Goal: Information Seeking & Learning: Learn about a topic

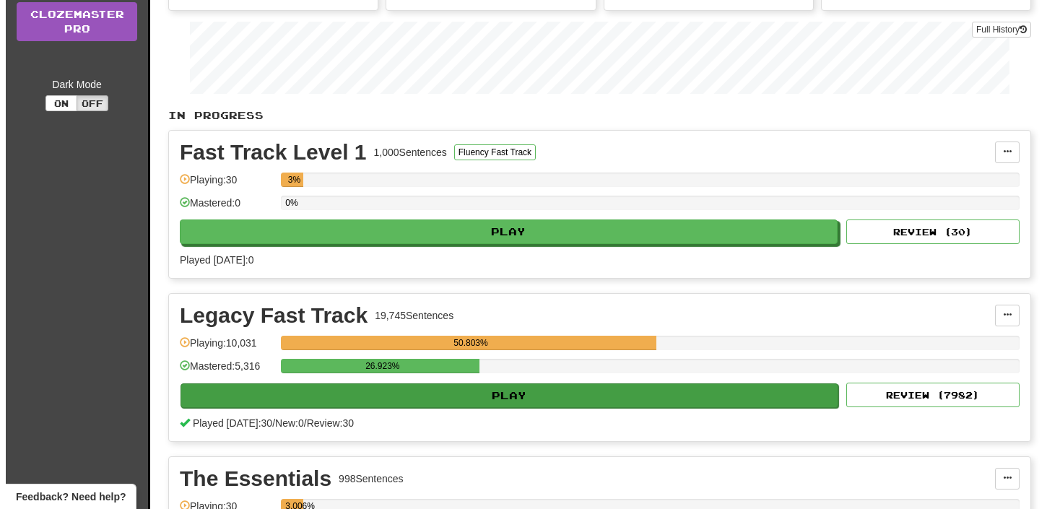
scroll to position [234, 0]
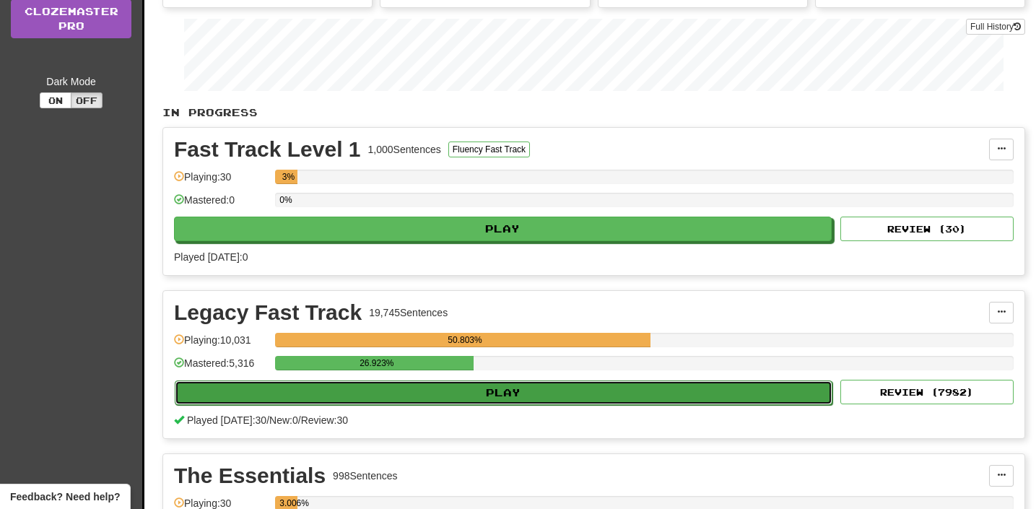
click at [567, 396] on button "Play" at bounding box center [504, 393] width 658 height 25
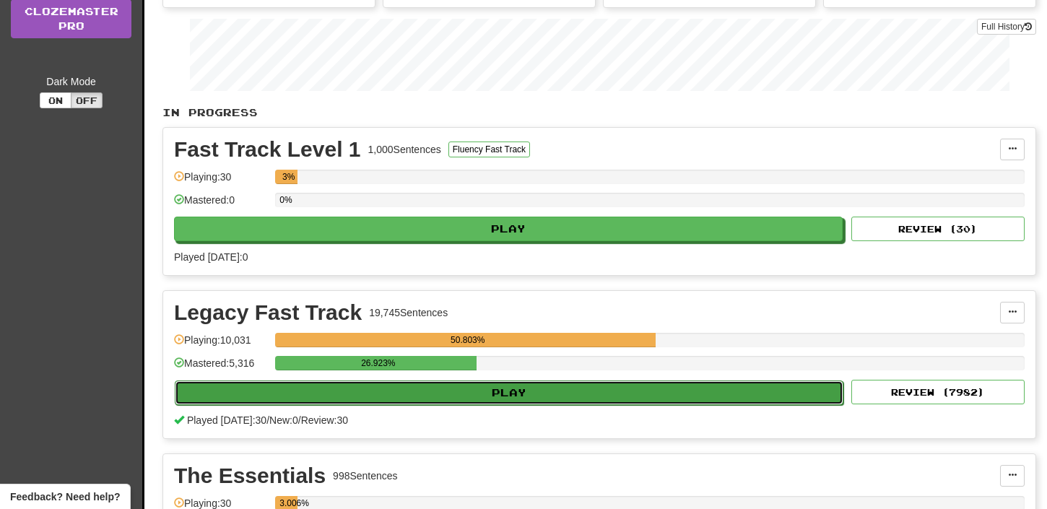
select select "**"
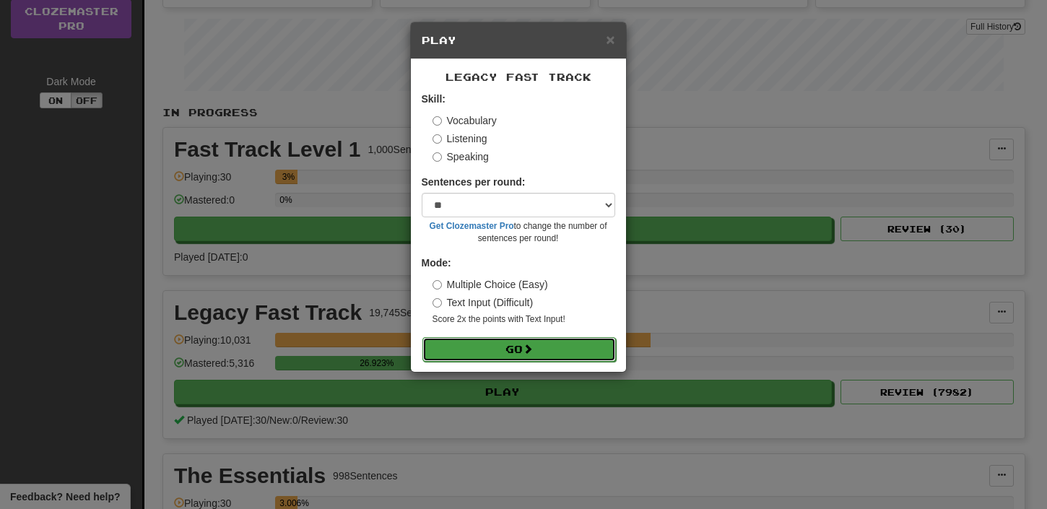
click at [533, 351] on span at bounding box center [528, 349] width 10 height 10
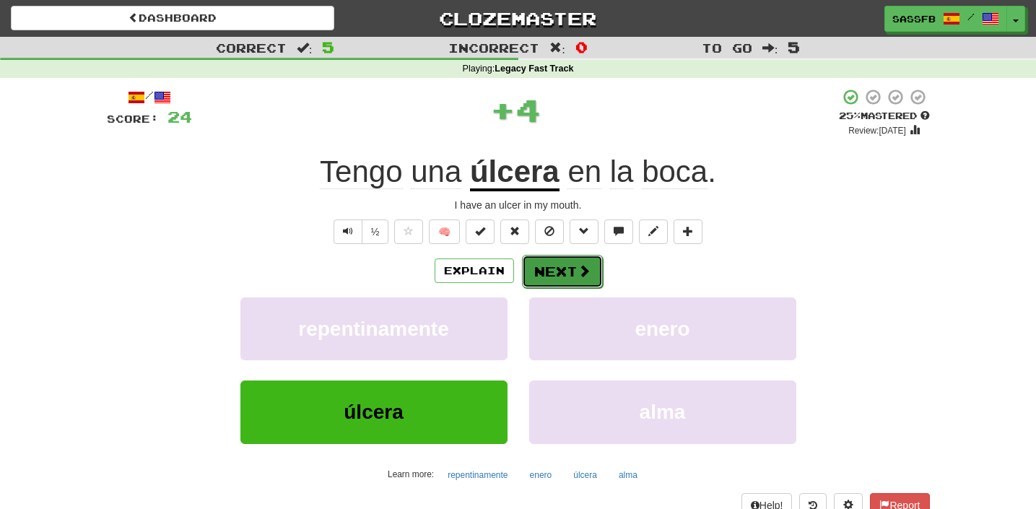
click at [553, 274] on button "Next" at bounding box center [562, 271] width 81 height 33
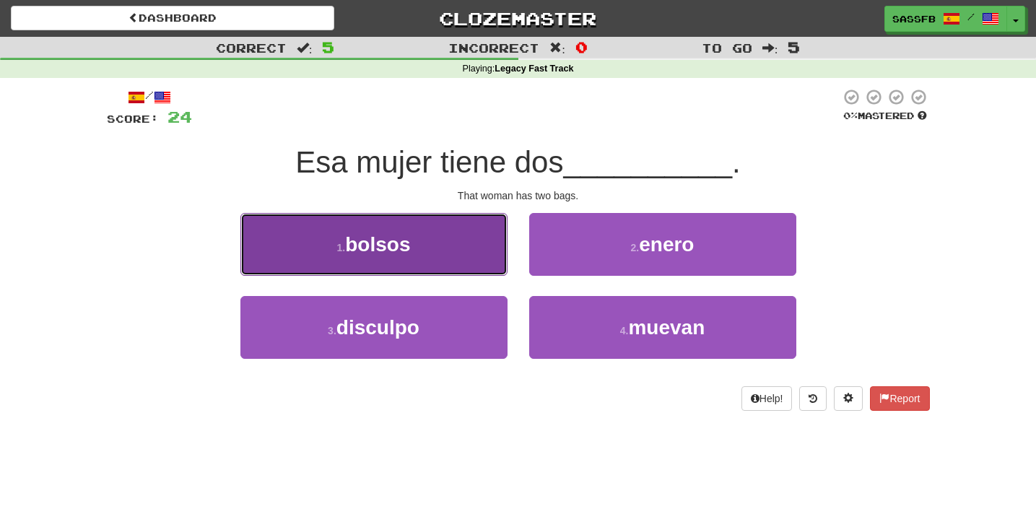
click at [305, 239] on button "1 . bolsos" at bounding box center [373, 244] width 267 height 63
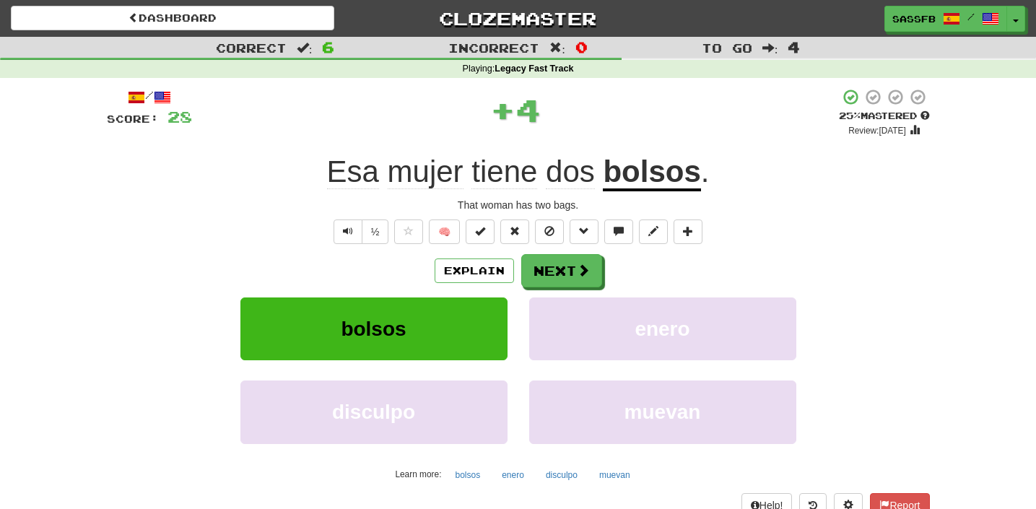
click at [610, 274] on div "Explain Next" at bounding box center [518, 270] width 823 height 33
click at [575, 279] on button "Next" at bounding box center [562, 271] width 81 height 33
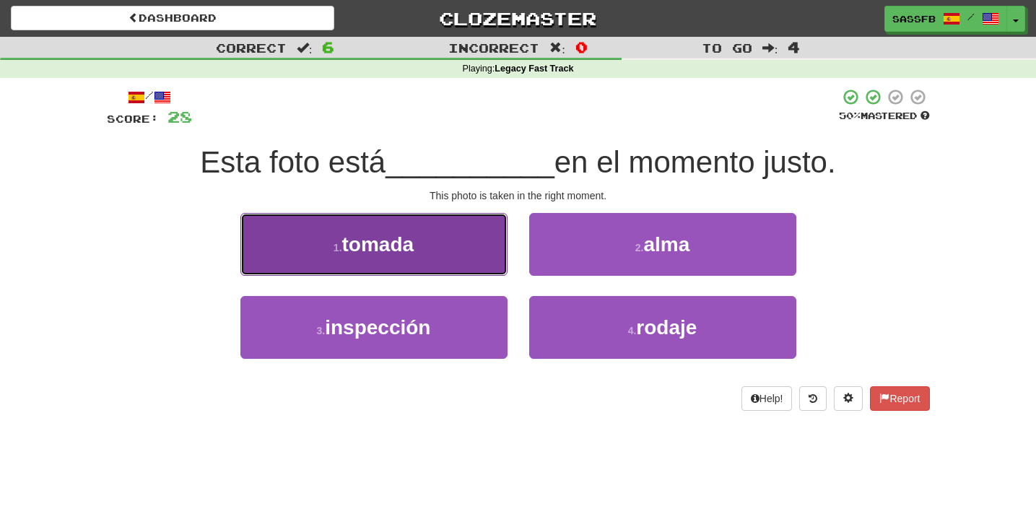
click at [363, 254] on span "tomada" at bounding box center [378, 244] width 72 height 22
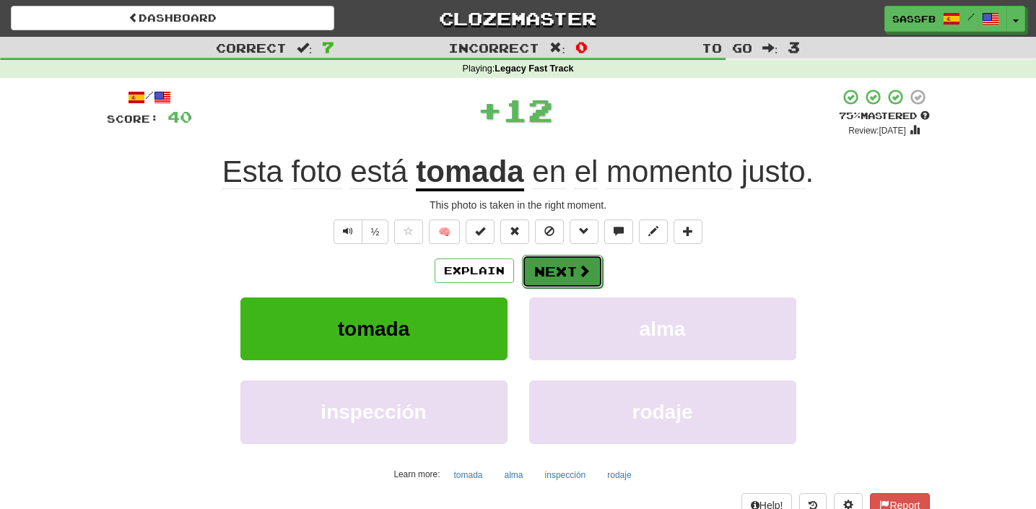
click at [570, 282] on button "Next" at bounding box center [562, 271] width 81 height 33
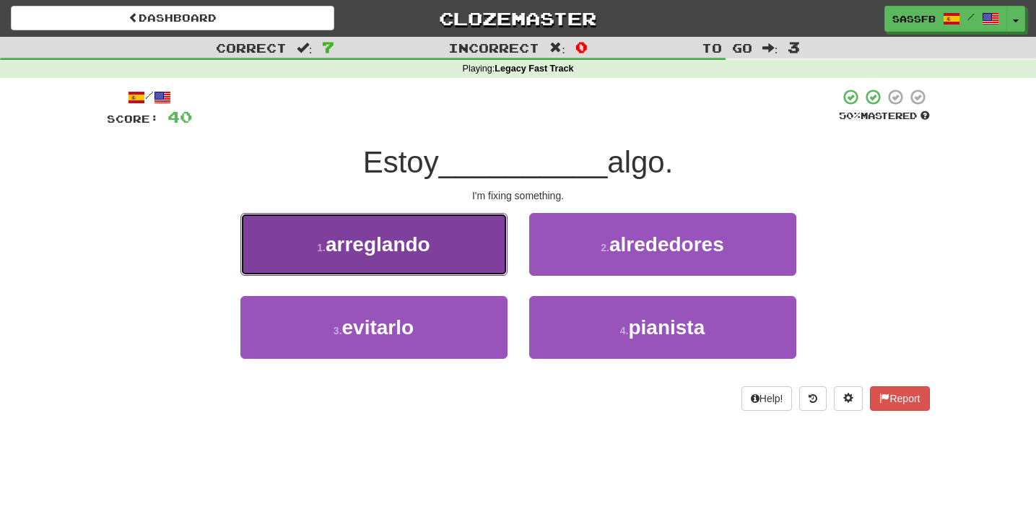
click at [365, 256] on button "1 . arreglando" at bounding box center [373, 244] width 267 height 63
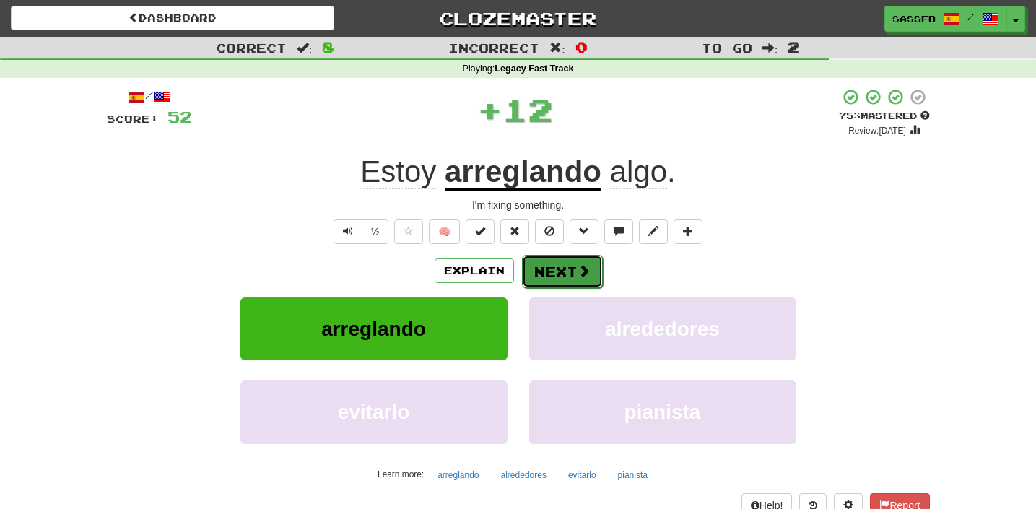
click at [545, 264] on button "Next" at bounding box center [562, 271] width 81 height 33
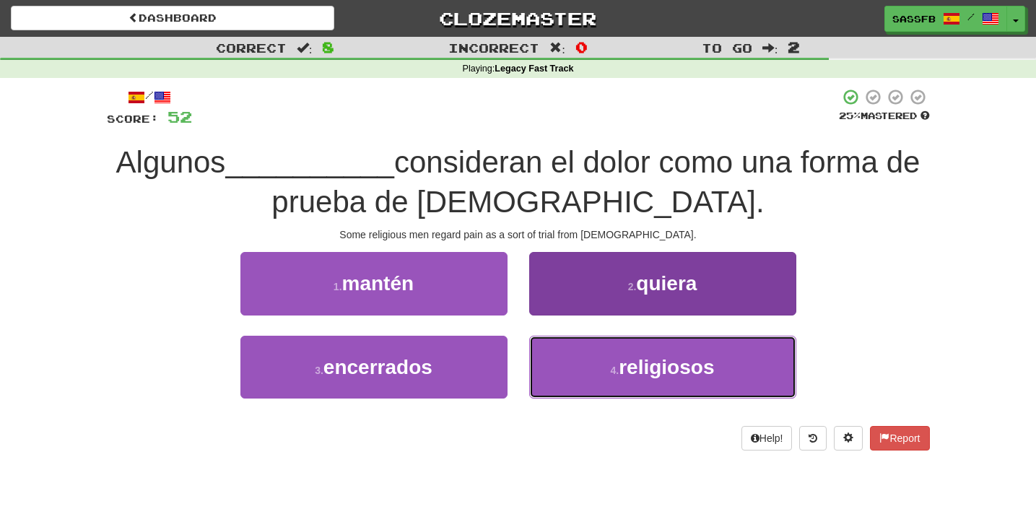
click at [698, 363] on span "religiosos" at bounding box center [666, 367] width 95 height 22
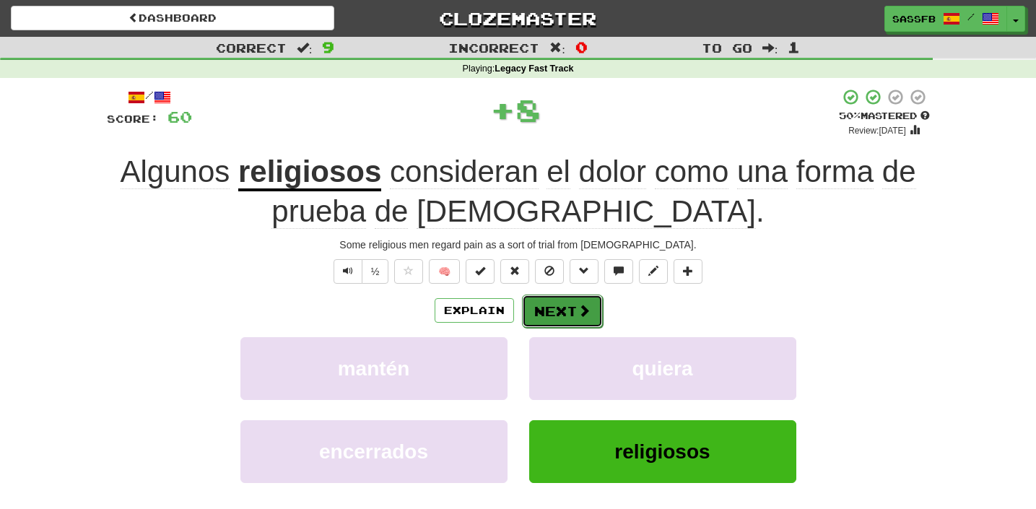
click at [581, 321] on button "Next" at bounding box center [562, 311] width 81 height 33
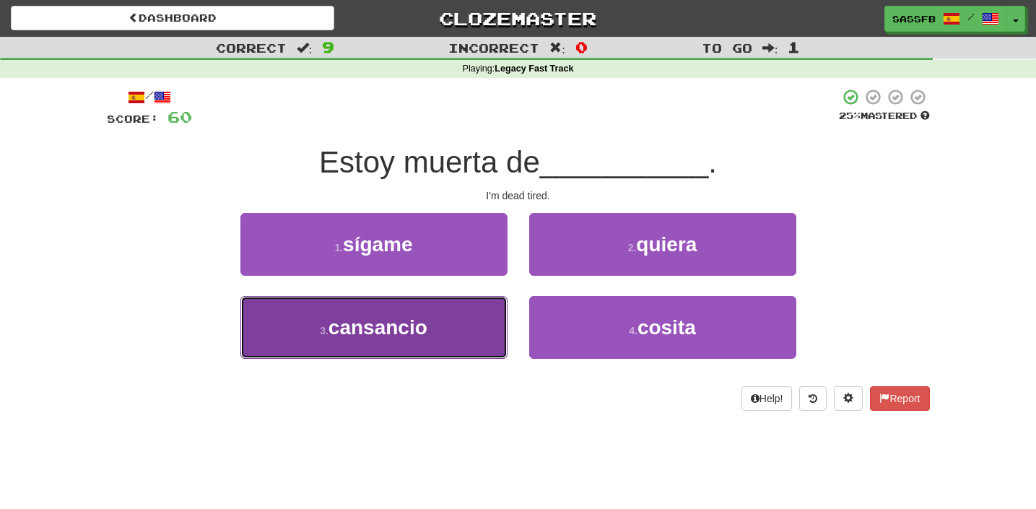
click at [413, 328] on span "cansancio" at bounding box center [378, 327] width 99 height 22
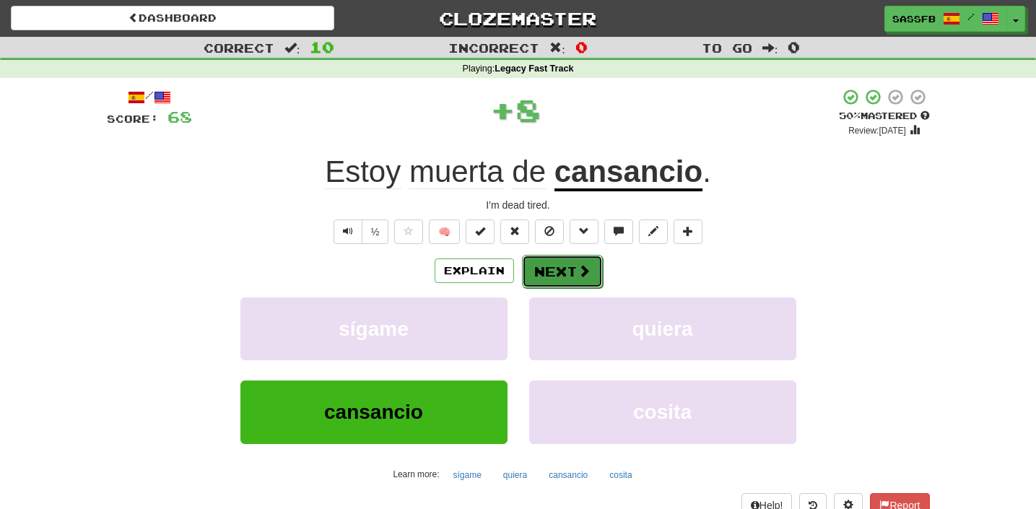
click at [565, 284] on button "Next" at bounding box center [562, 271] width 81 height 33
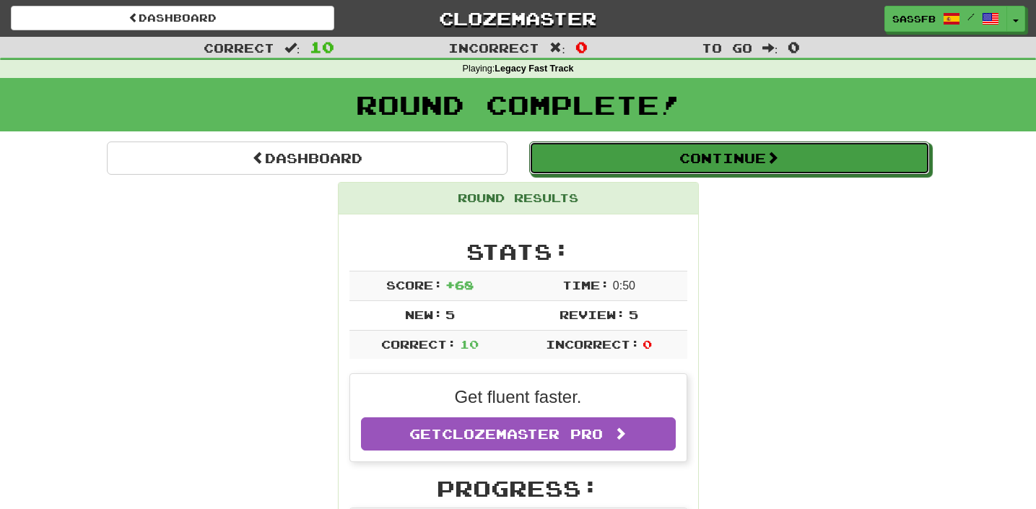
drag, startPoint x: 779, startPoint y: 164, endPoint x: 746, endPoint y: 174, distance: 34.7
click at [779, 164] on span at bounding box center [772, 157] width 13 height 13
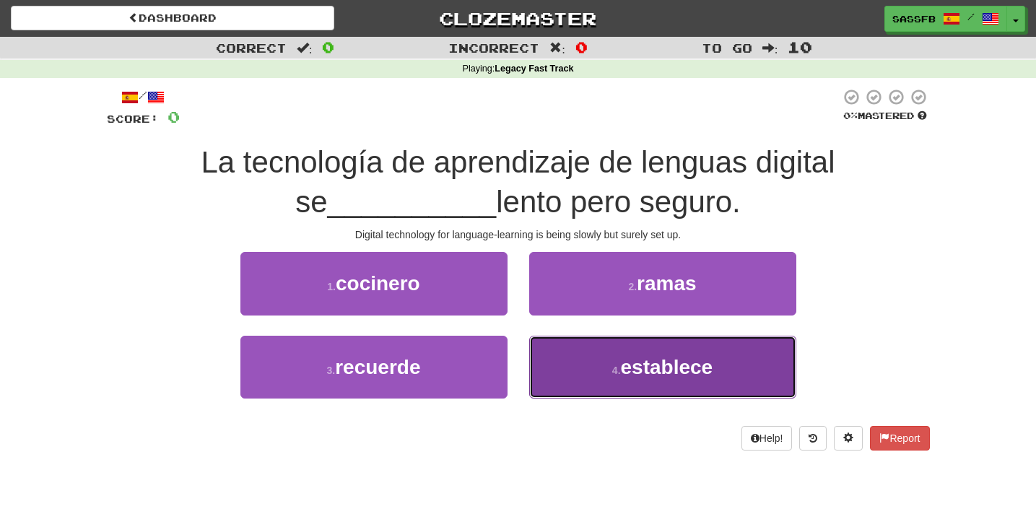
click at [660, 389] on button "4 . establece" at bounding box center [662, 367] width 267 height 63
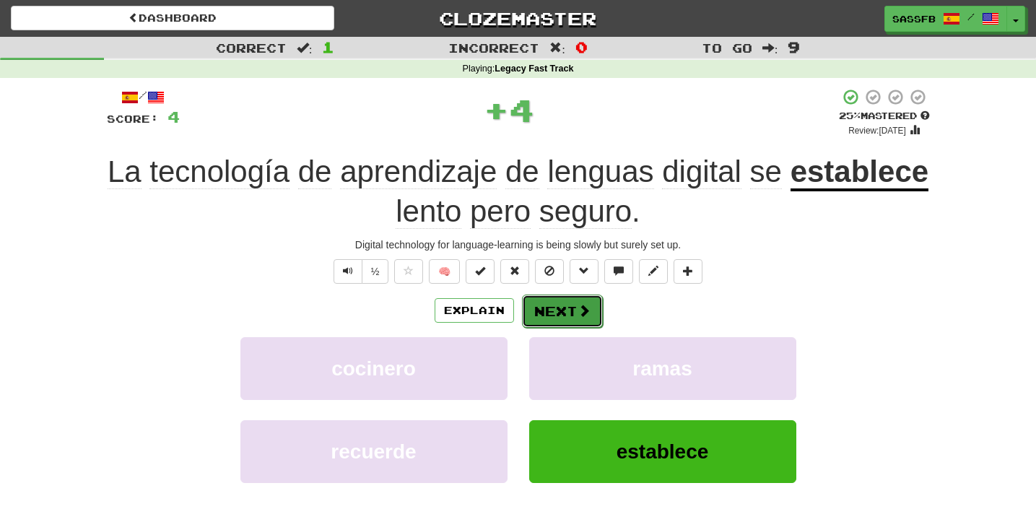
click at [552, 320] on button "Next" at bounding box center [562, 311] width 81 height 33
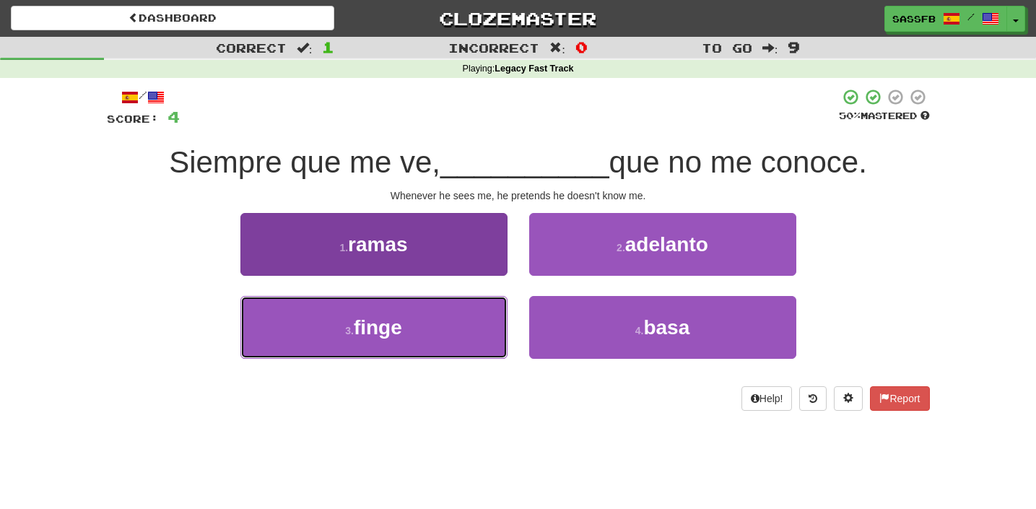
click at [385, 339] on button "3 . finge" at bounding box center [373, 327] width 267 height 63
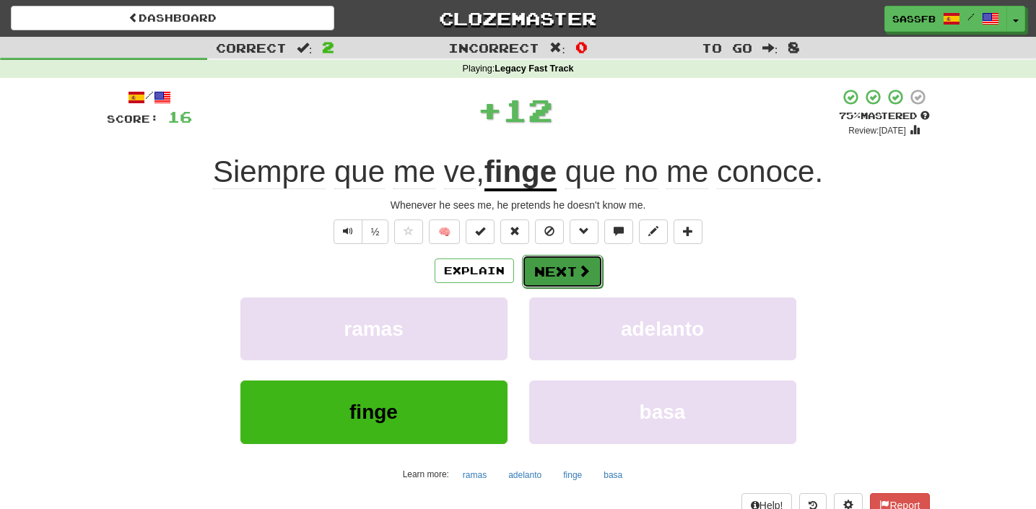
click at [578, 272] on span at bounding box center [584, 270] width 13 height 13
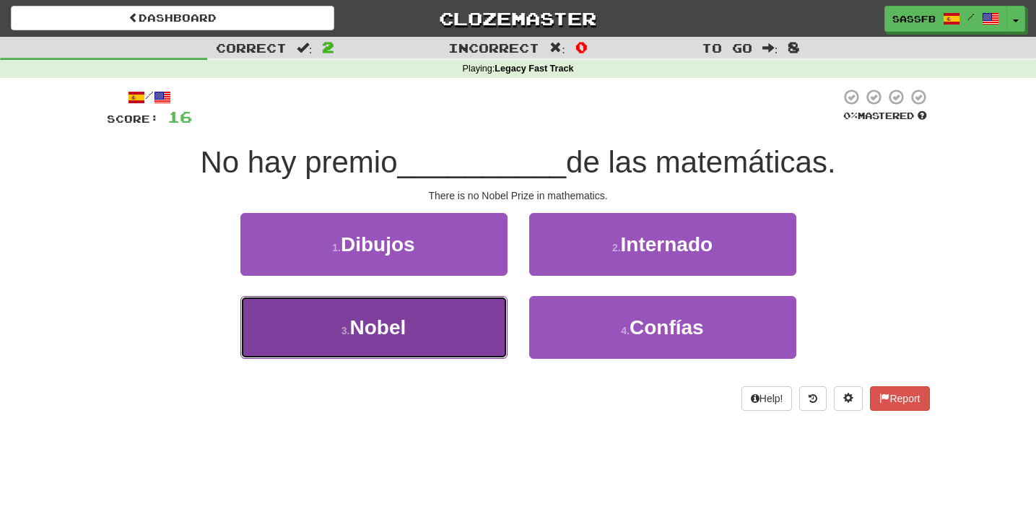
click at [443, 341] on button "3 . Nobel" at bounding box center [373, 327] width 267 height 63
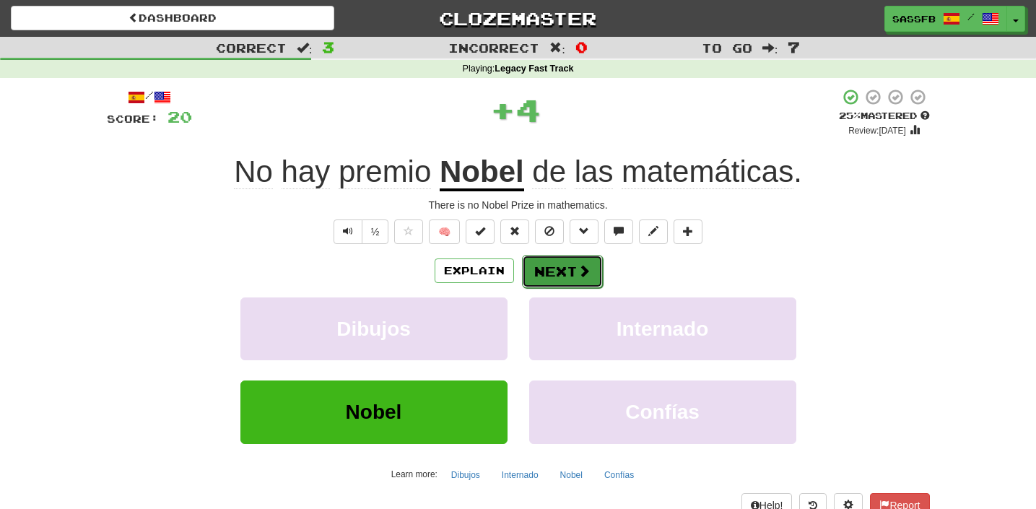
click at [586, 276] on span at bounding box center [584, 270] width 13 height 13
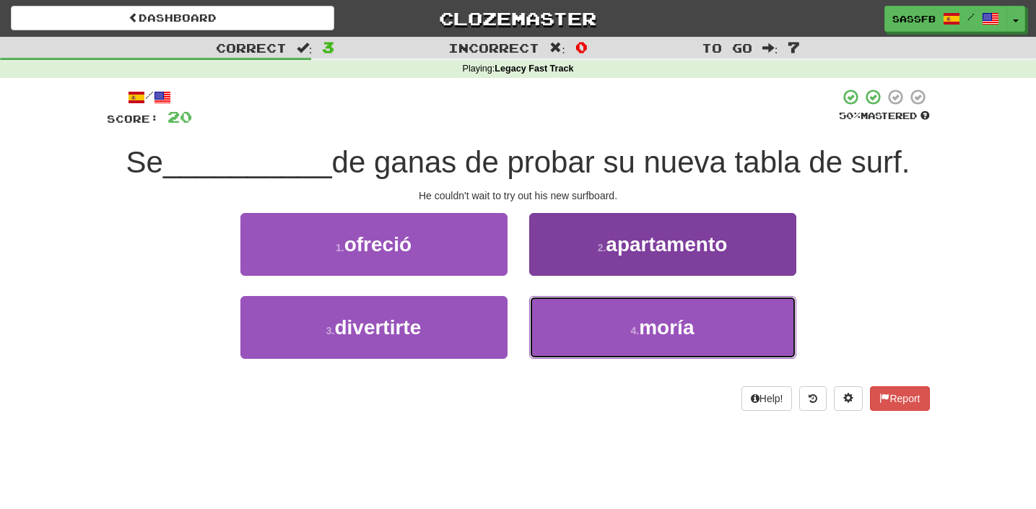
click at [699, 329] on button "4 . moría" at bounding box center [662, 327] width 267 height 63
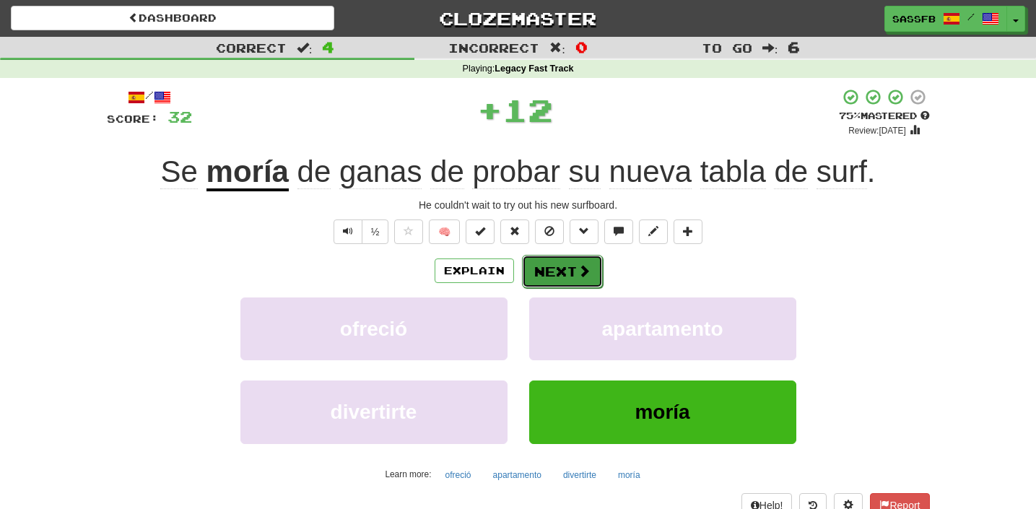
click at [544, 274] on button "Next" at bounding box center [562, 271] width 81 height 33
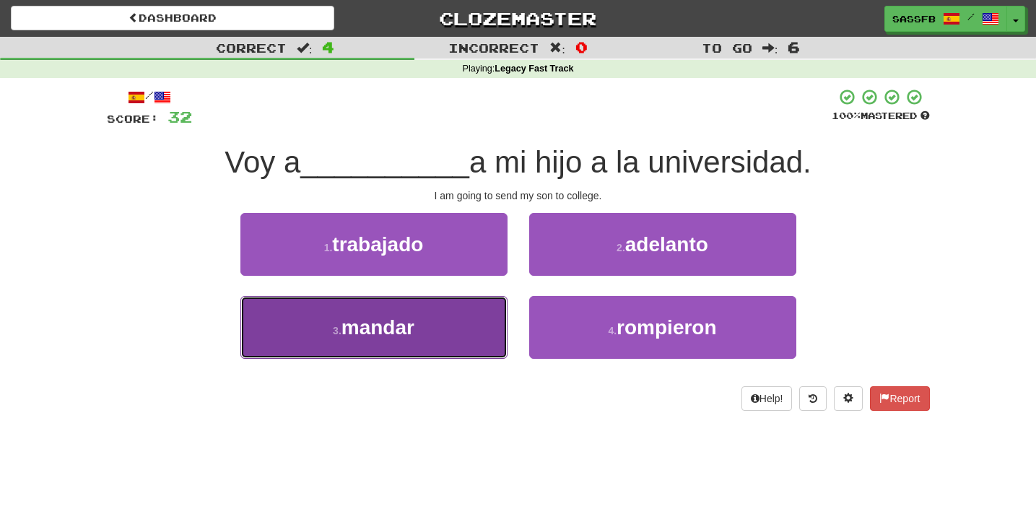
click at [436, 339] on button "3 . mandar" at bounding box center [373, 327] width 267 height 63
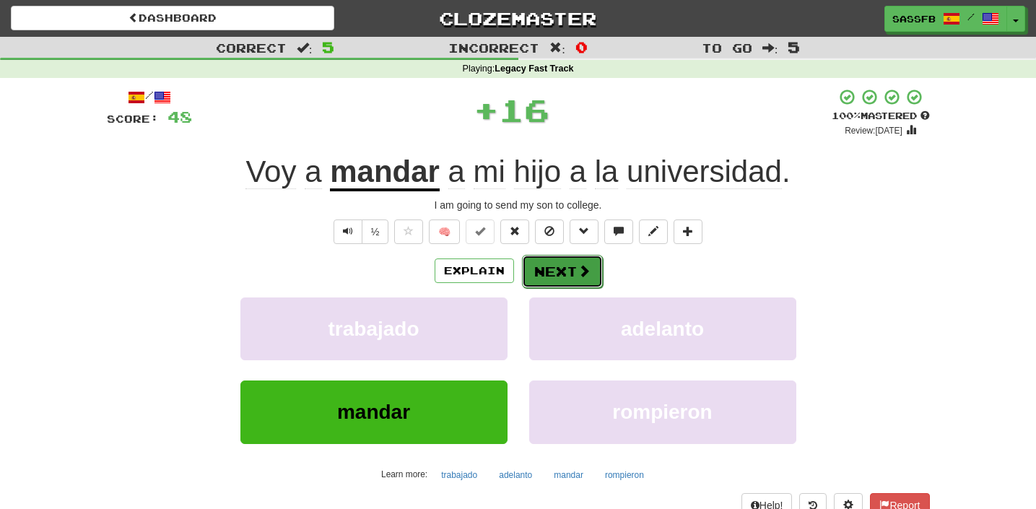
click at [552, 277] on button "Next" at bounding box center [562, 271] width 81 height 33
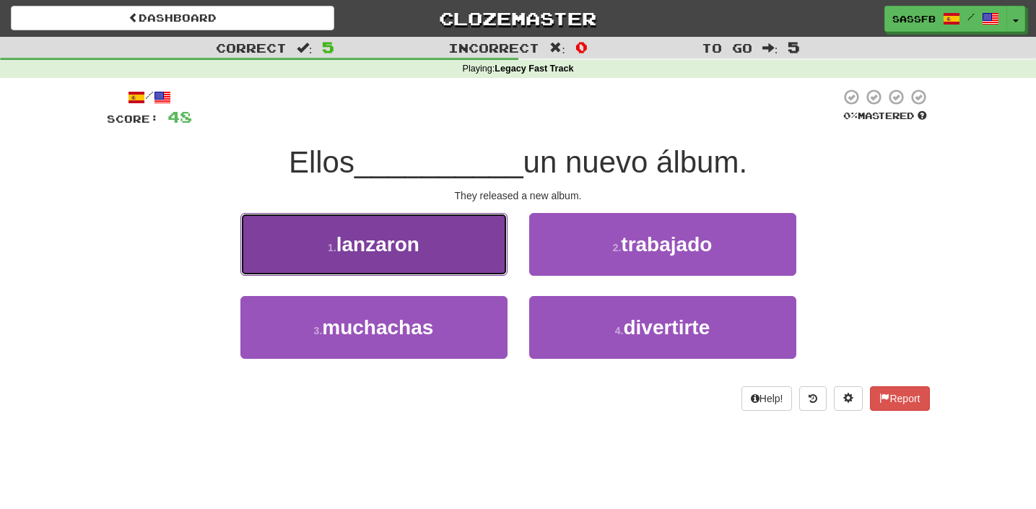
click at [394, 259] on button "1 . lanzaron" at bounding box center [373, 244] width 267 height 63
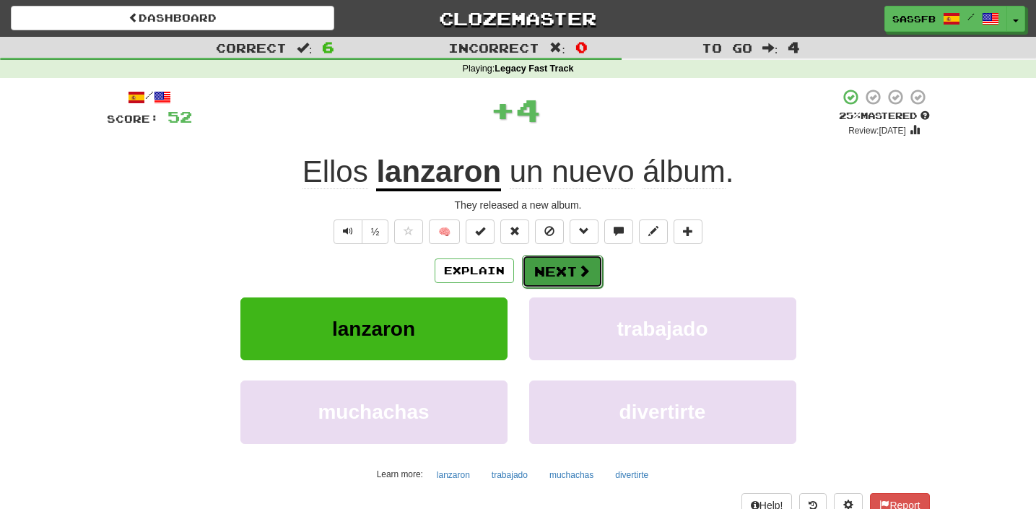
click at [538, 283] on button "Next" at bounding box center [562, 271] width 81 height 33
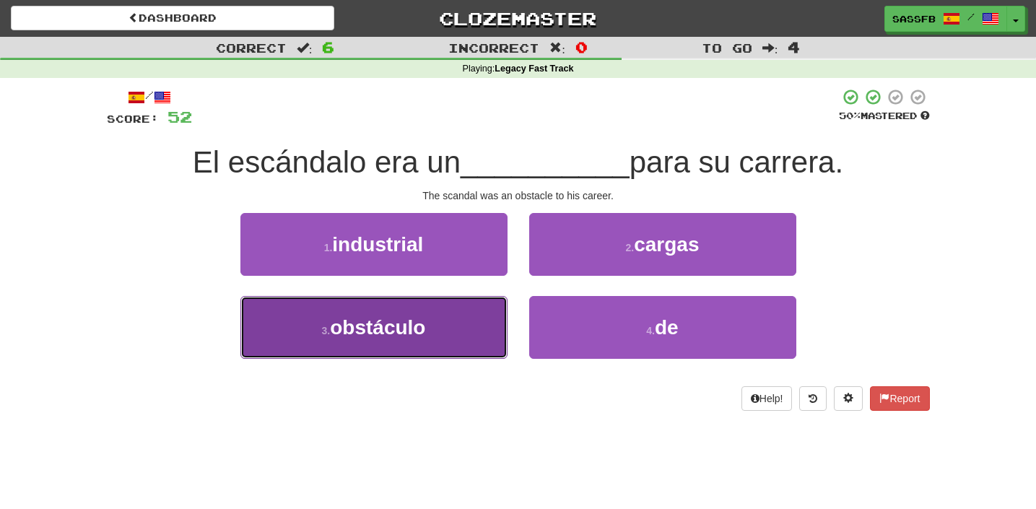
click at [409, 344] on button "3 . obstáculo" at bounding box center [373, 327] width 267 height 63
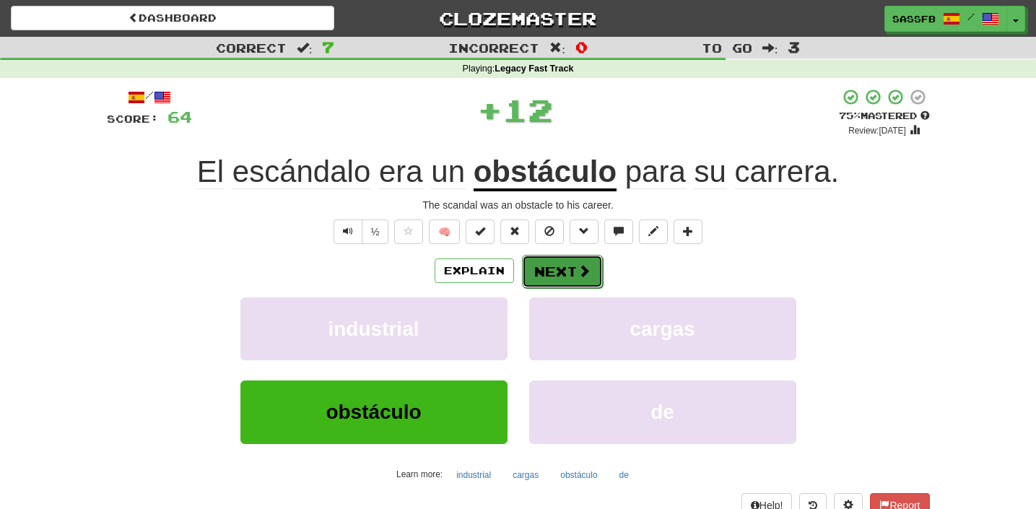
click at [573, 277] on button "Next" at bounding box center [562, 271] width 81 height 33
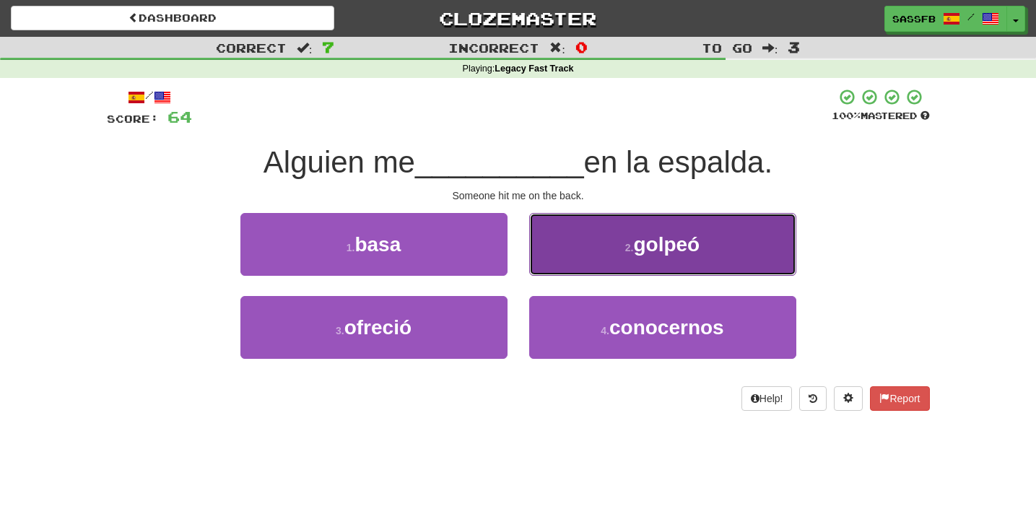
click at [649, 233] on span "golpeó" at bounding box center [666, 244] width 66 height 22
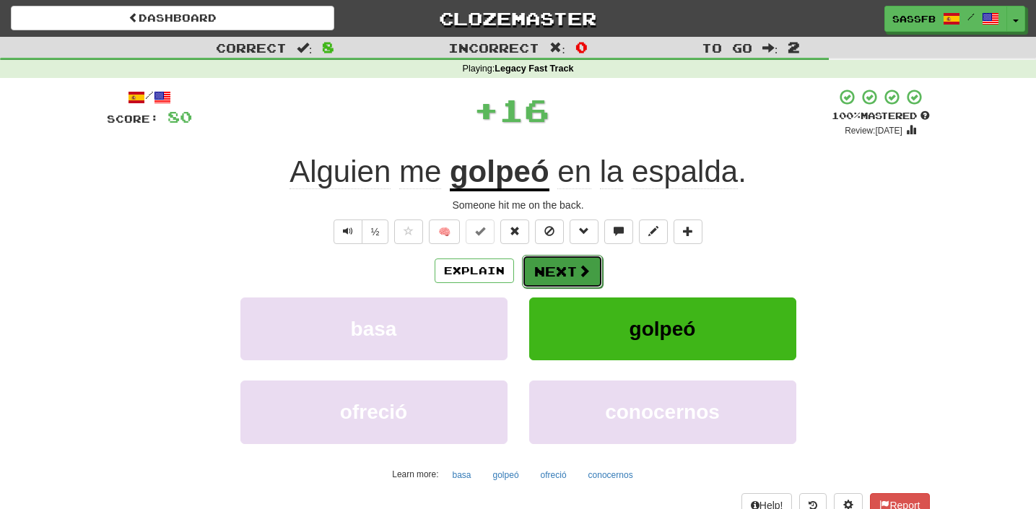
click at [546, 281] on button "Next" at bounding box center [562, 271] width 81 height 33
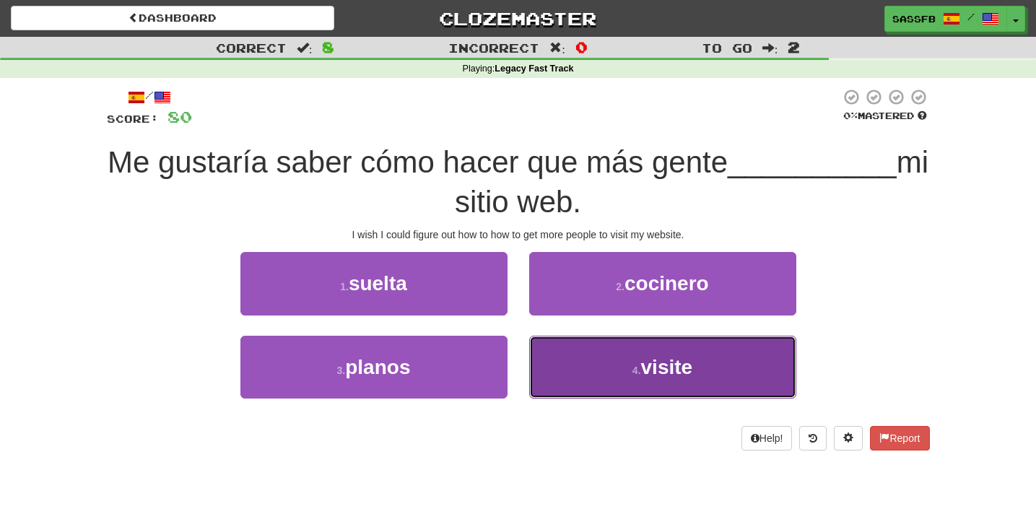
click at [623, 384] on button "4 . visite" at bounding box center [662, 367] width 267 height 63
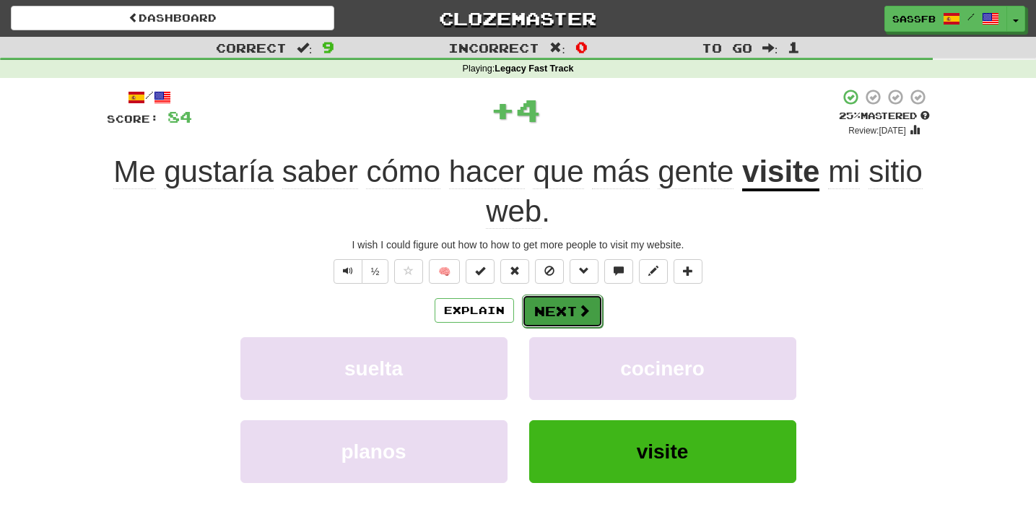
click at [572, 309] on button "Next" at bounding box center [562, 311] width 81 height 33
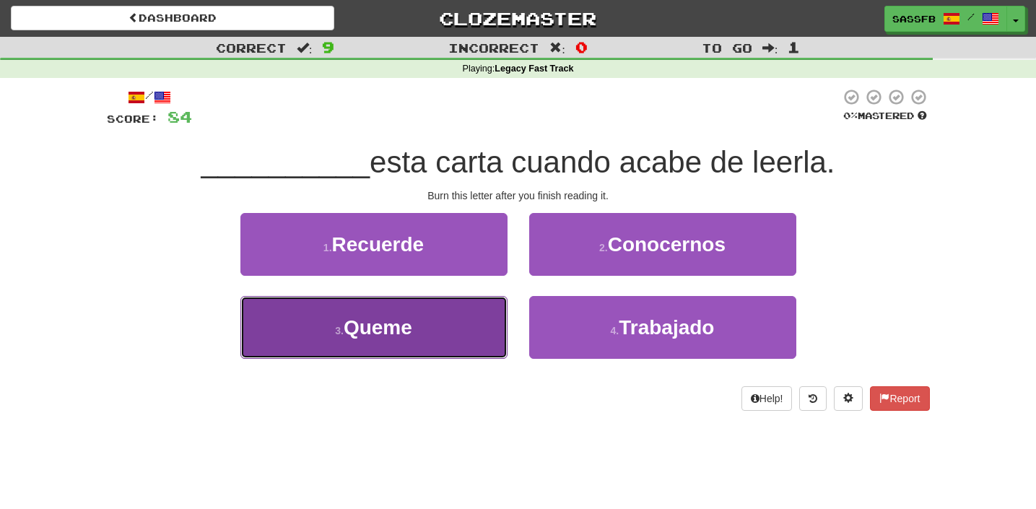
click at [324, 342] on button "3 . Queme" at bounding box center [373, 327] width 267 height 63
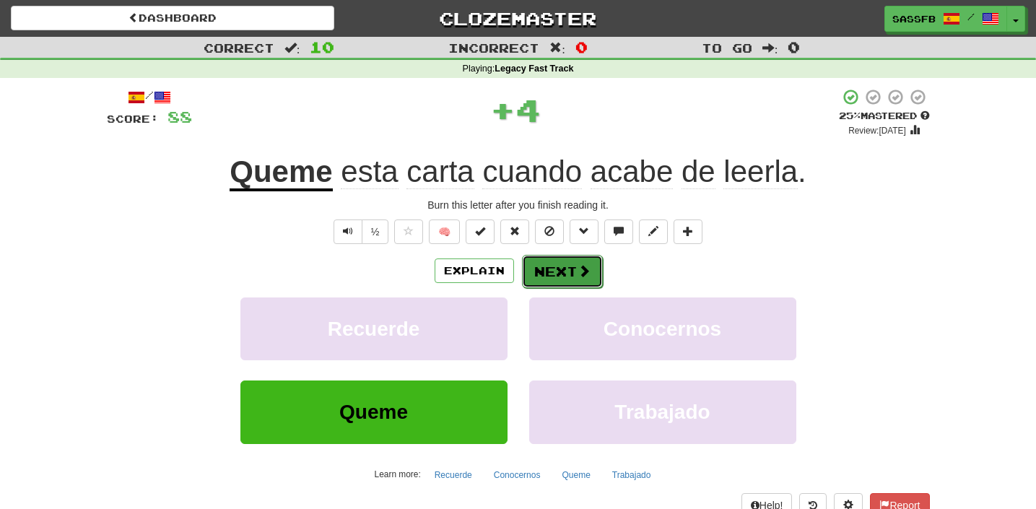
click at [547, 282] on button "Next" at bounding box center [562, 271] width 81 height 33
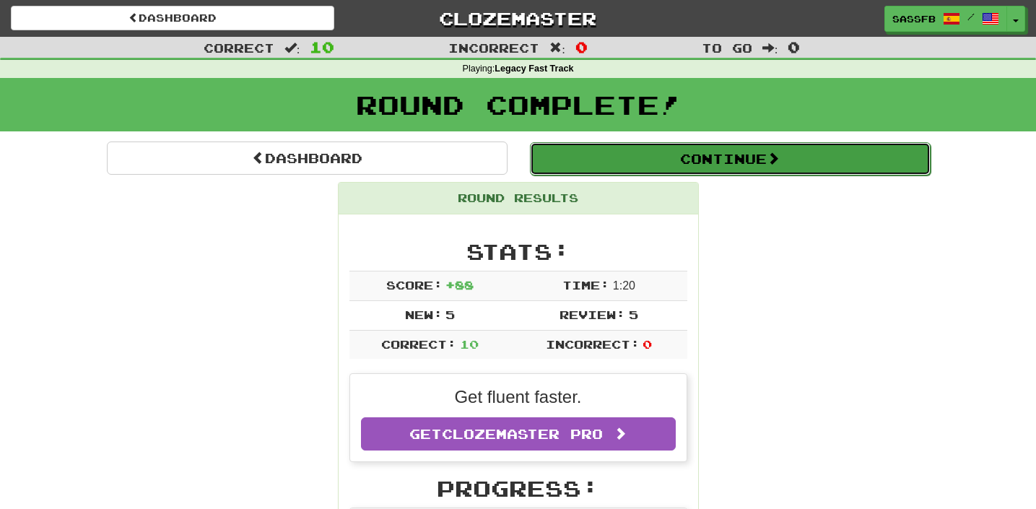
click at [863, 146] on button "Continue" at bounding box center [730, 158] width 401 height 33
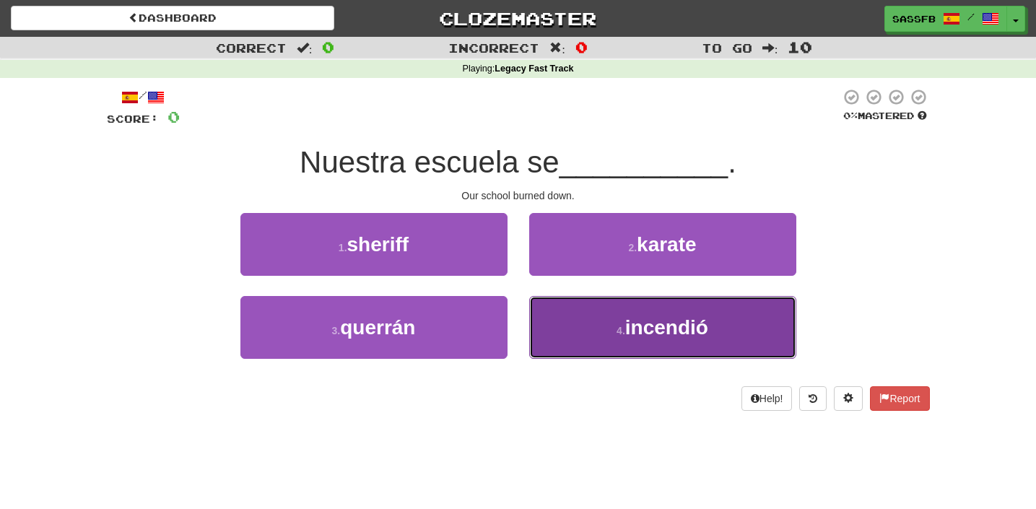
click at [682, 335] on span "incendió" at bounding box center [666, 327] width 83 height 22
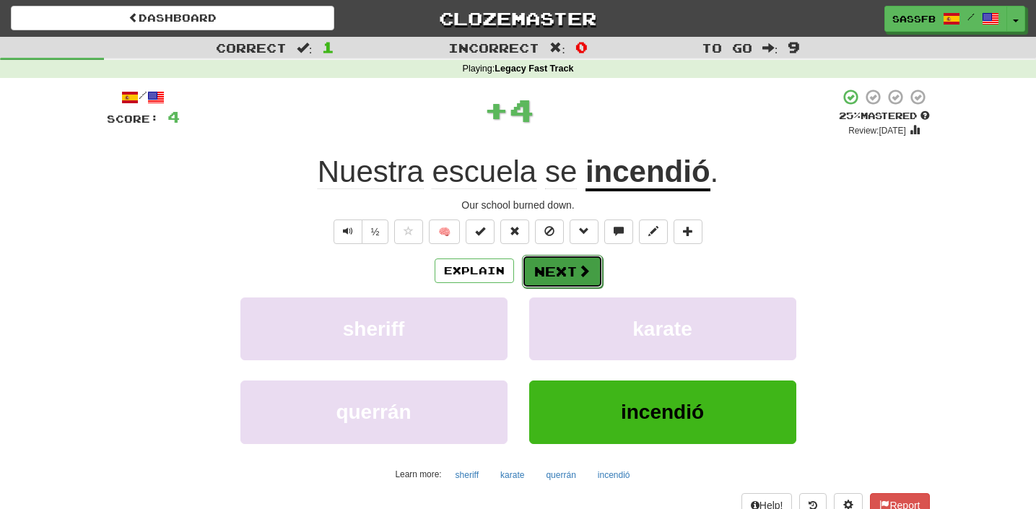
click at [582, 272] on span at bounding box center [584, 270] width 13 height 13
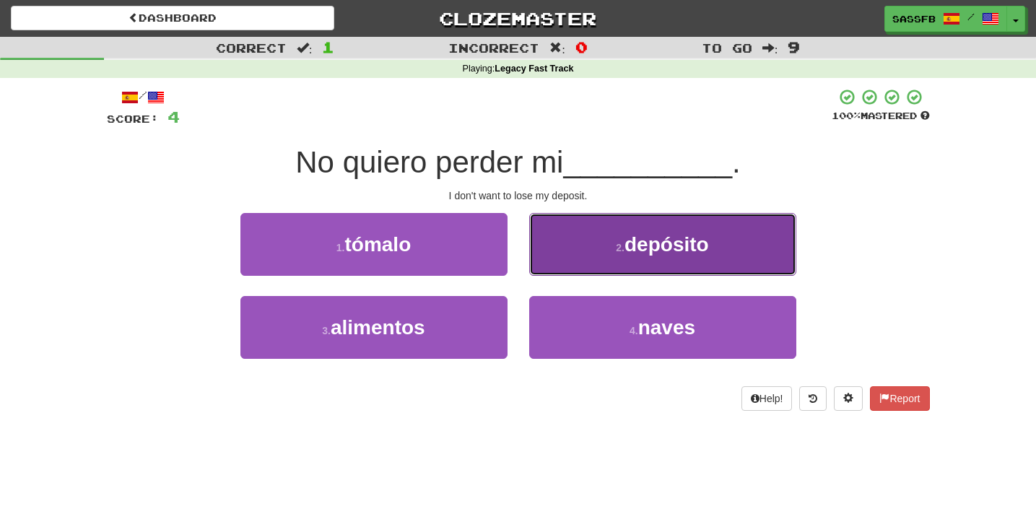
click at [755, 258] on button "2 . depósito" at bounding box center [662, 244] width 267 height 63
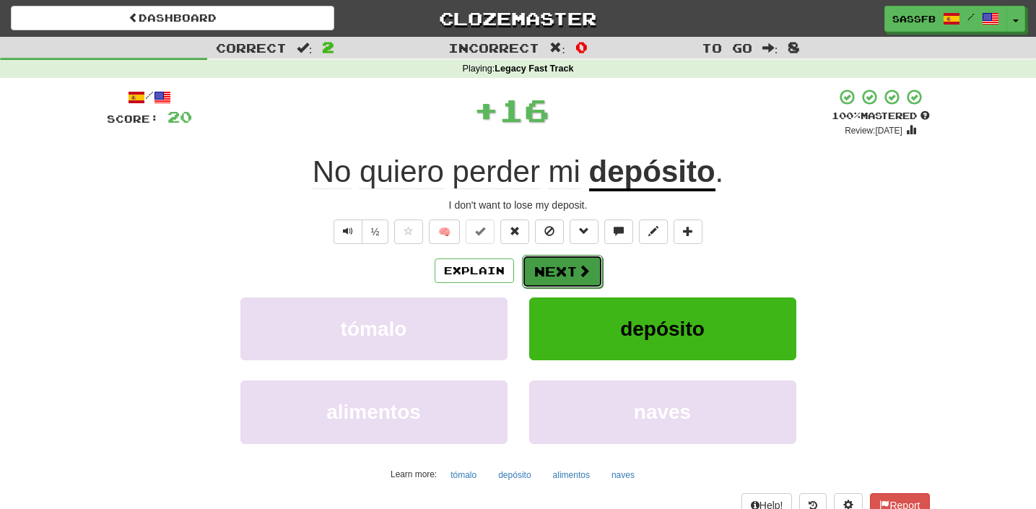
click at [548, 267] on button "Next" at bounding box center [562, 271] width 81 height 33
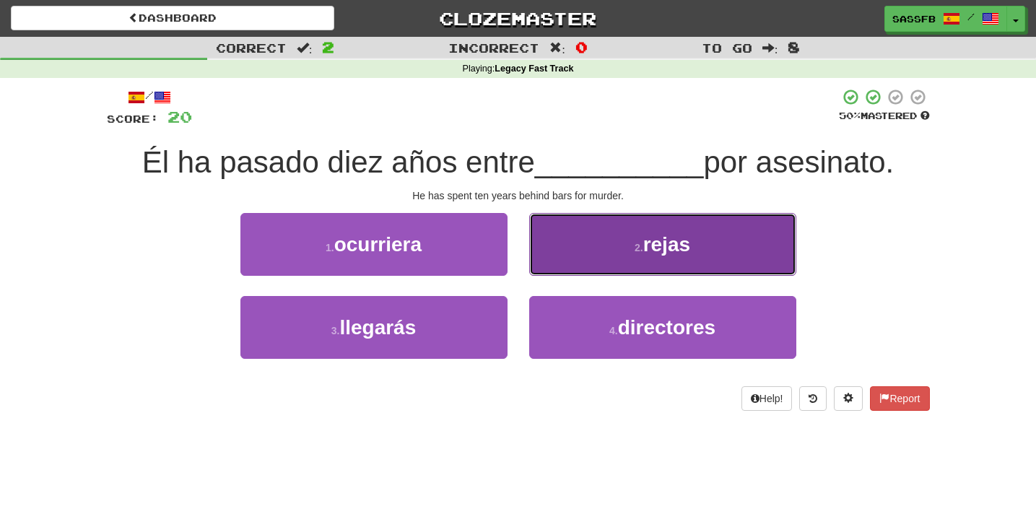
click at [640, 235] on button "2 . rejas" at bounding box center [662, 244] width 267 height 63
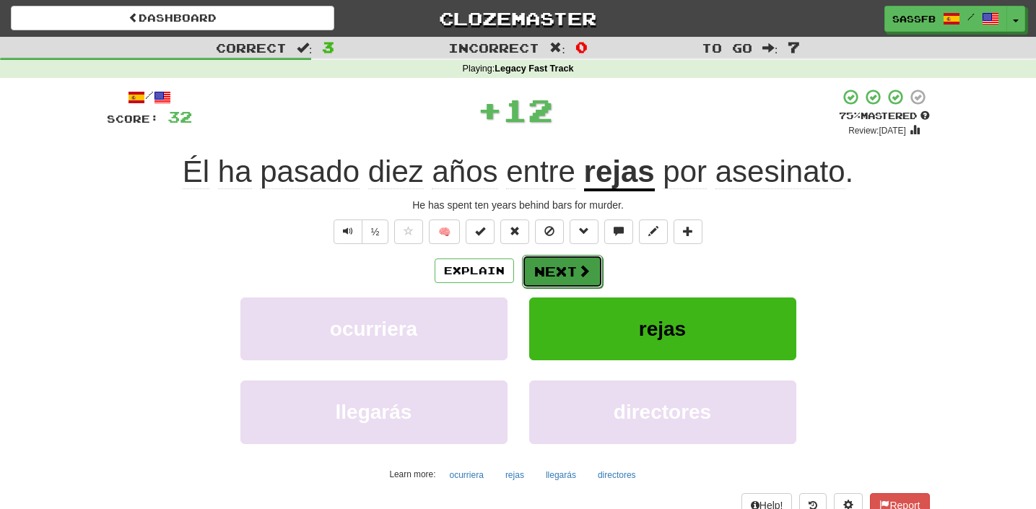
click at [576, 285] on button "Next" at bounding box center [562, 271] width 81 height 33
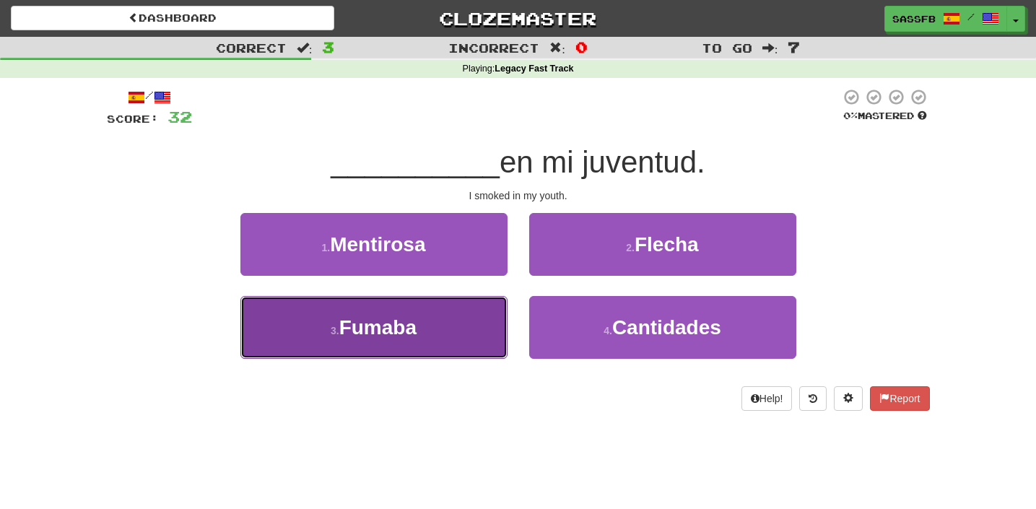
click at [387, 325] on span "Fumaba" at bounding box center [377, 327] width 77 height 22
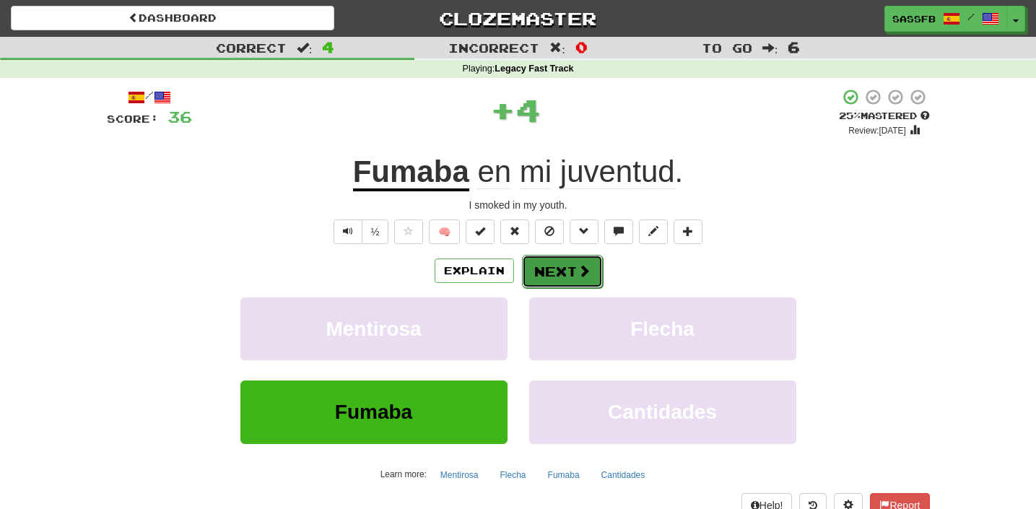
click at [537, 268] on button "Next" at bounding box center [562, 271] width 81 height 33
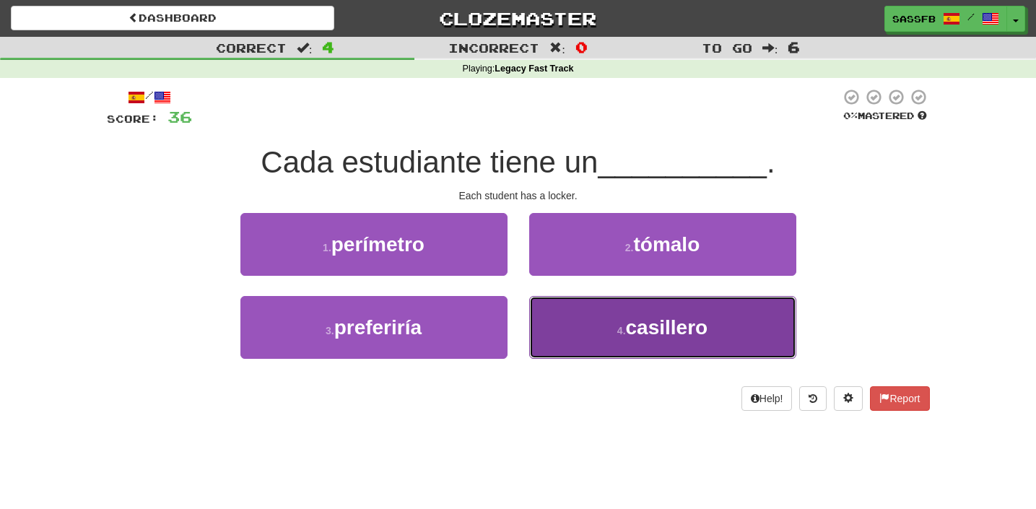
click at [649, 335] on span "casillero" at bounding box center [667, 327] width 82 height 22
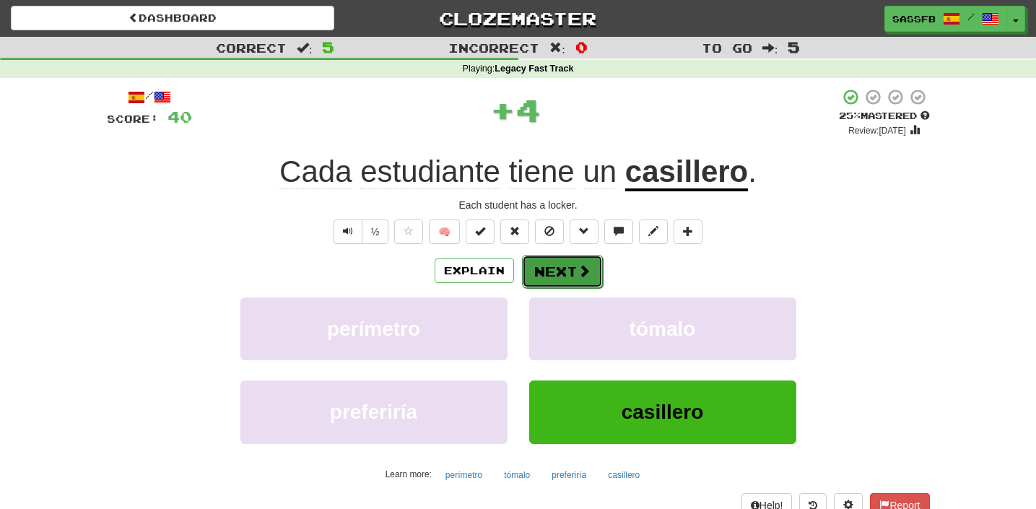
click at [570, 280] on button "Next" at bounding box center [562, 271] width 81 height 33
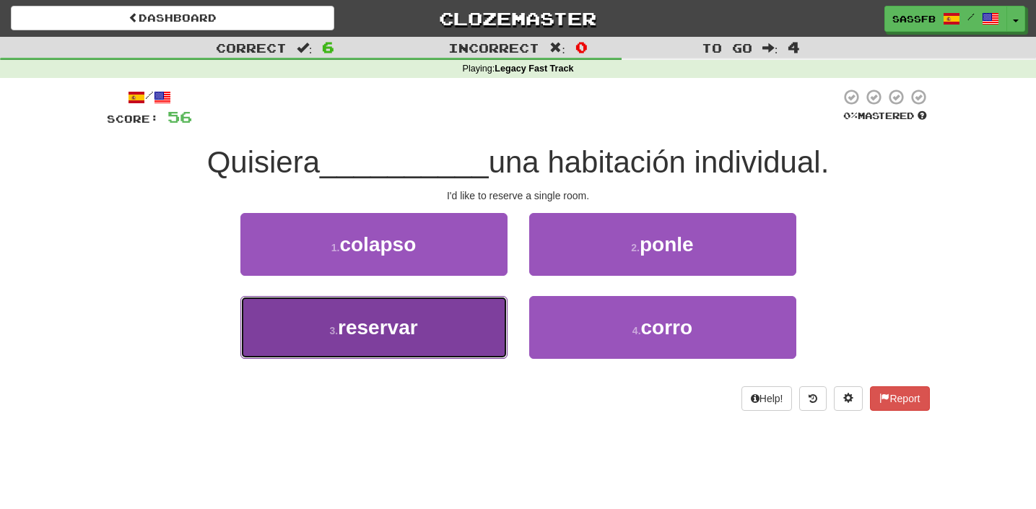
click at [297, 337] on button "3 . reservar" at bounding box center [373, 327] width 267 height 63
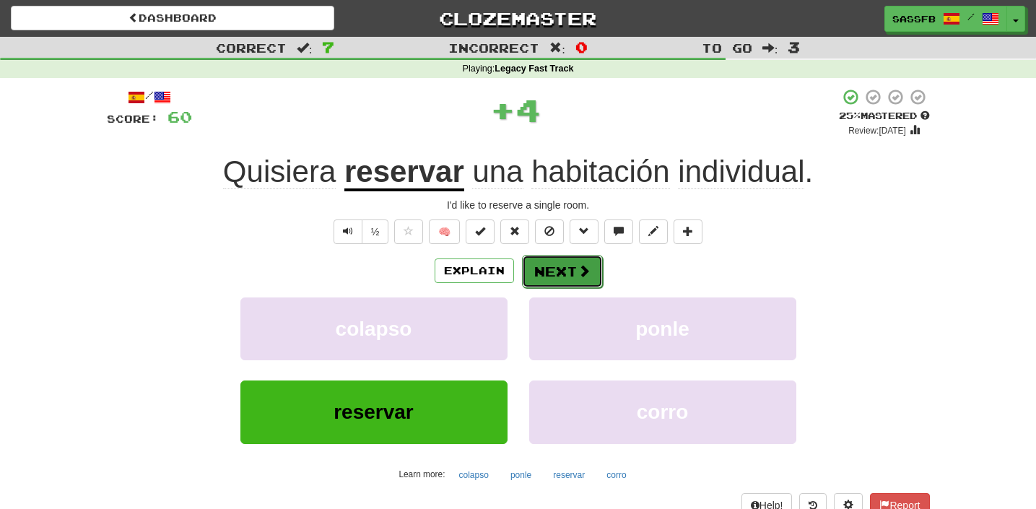
click at [594, 269] on button "Next" at bounding box center [562, 271] width 81 height 33
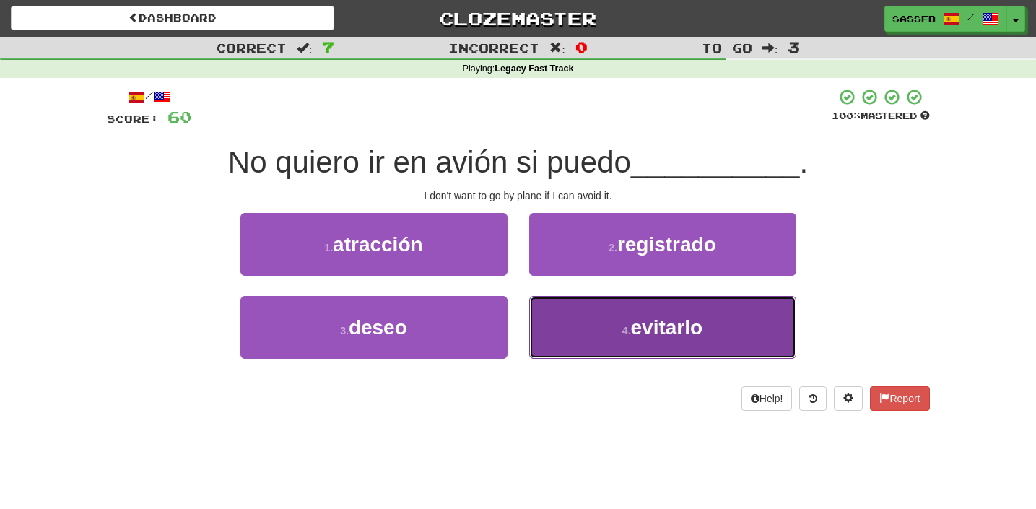
click at [638, 346] on button "4 . evitarlo" at bounding box center [662, 327] width 267 height 63
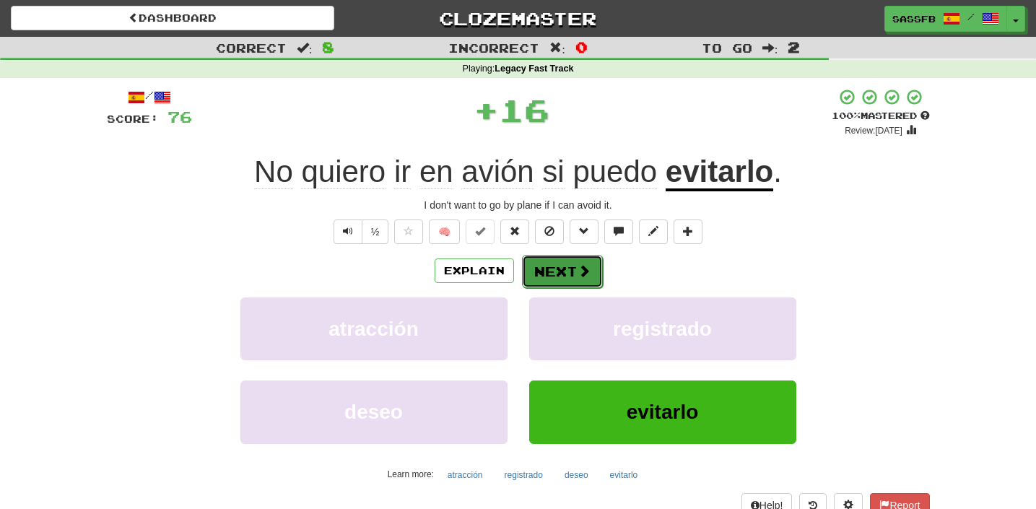
click at [578, 277] on span at bounding box center [584, 270] width 13 height 13
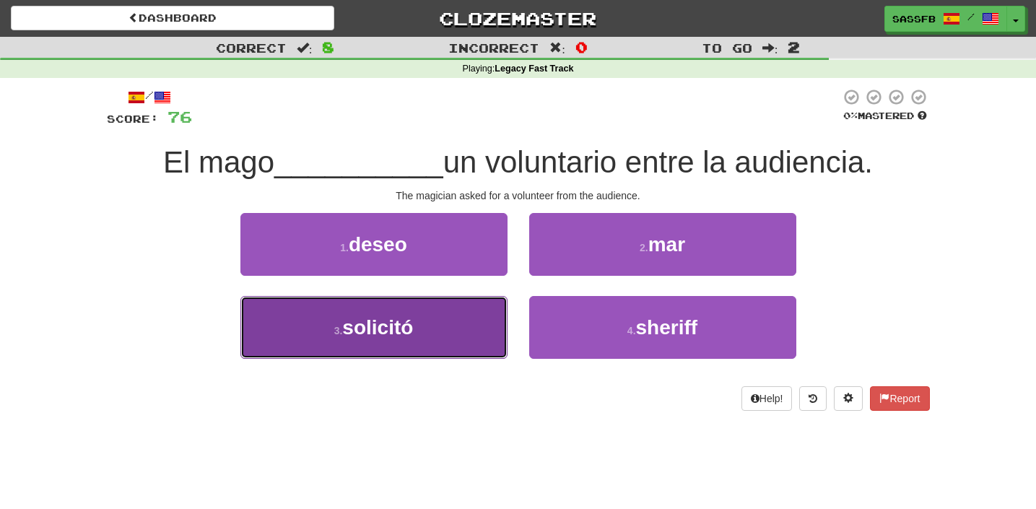
click at [376, 345] on button "3 . solicitó" at bounding box center [373, 327] width 267 height 63
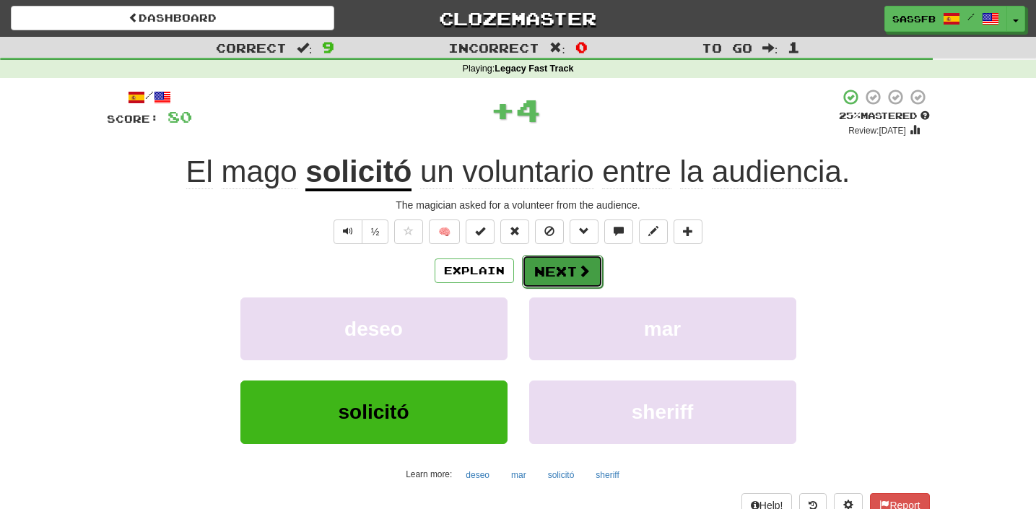
click at [571, 272] on button "Next" at bounding box center [562, 271] width 81 height 33
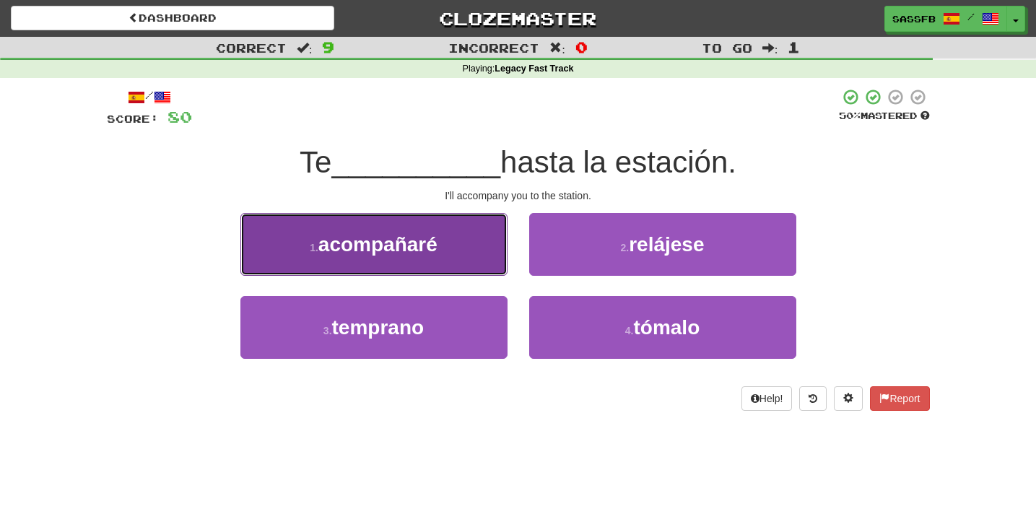
click at [426, 256] on button "1 . acompañaré" at bounding box center [373, 244] width 267 height 63
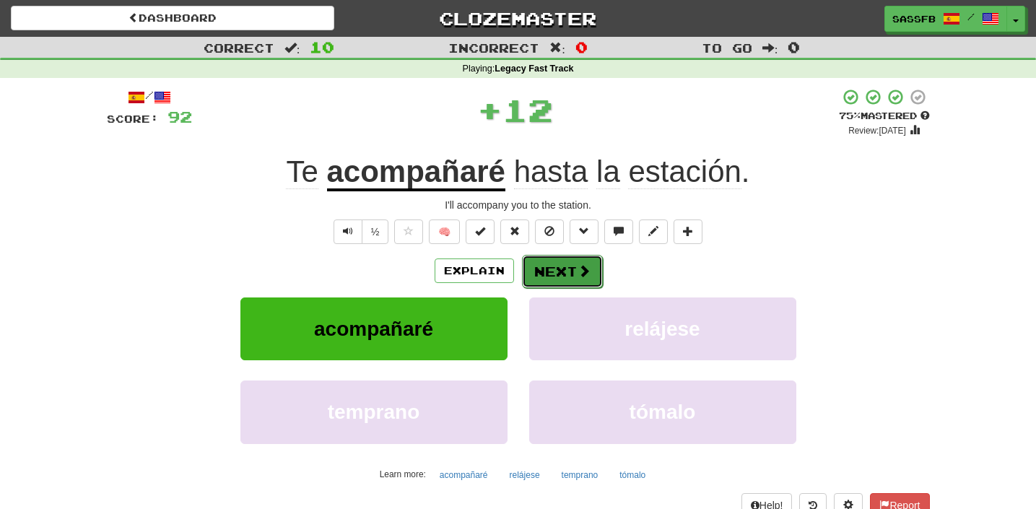
click at [555, 269] on button "Next" at bounding box center [562, 271] width 81 height 33
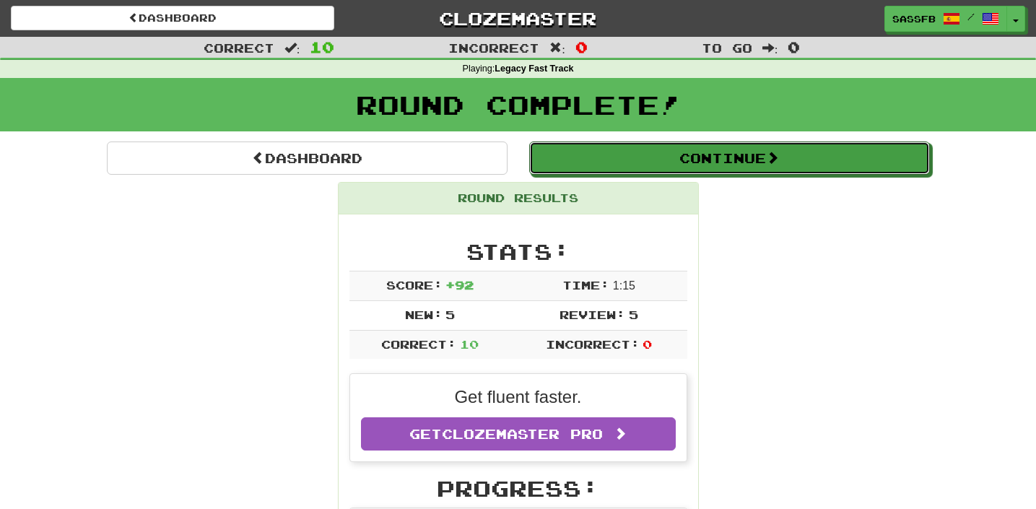
click at [640, 164] on button "Continue" at bounding box center [729, 158] width 401 height 33
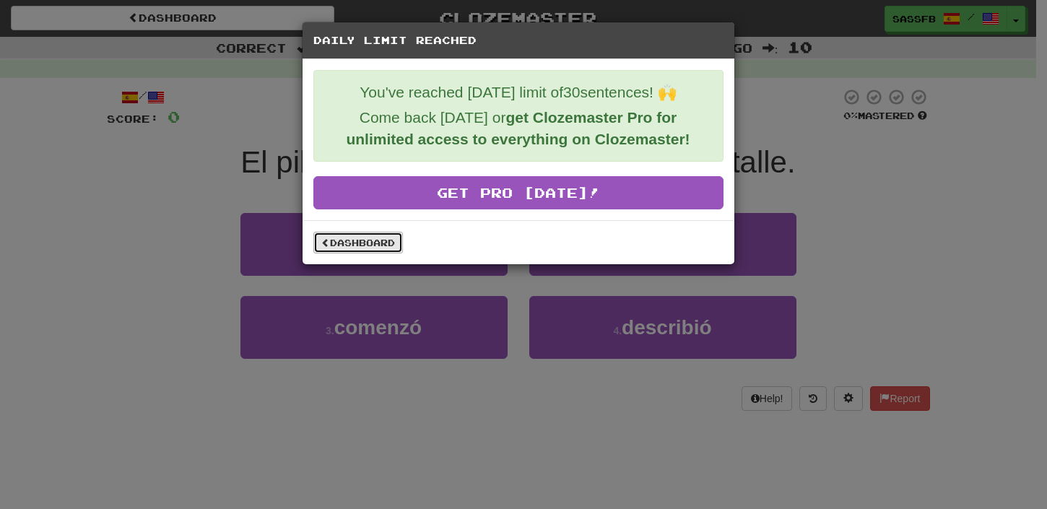
click at [360, 252] on link "Dashboard" at bounding box center [358, 243] width 90 height 22
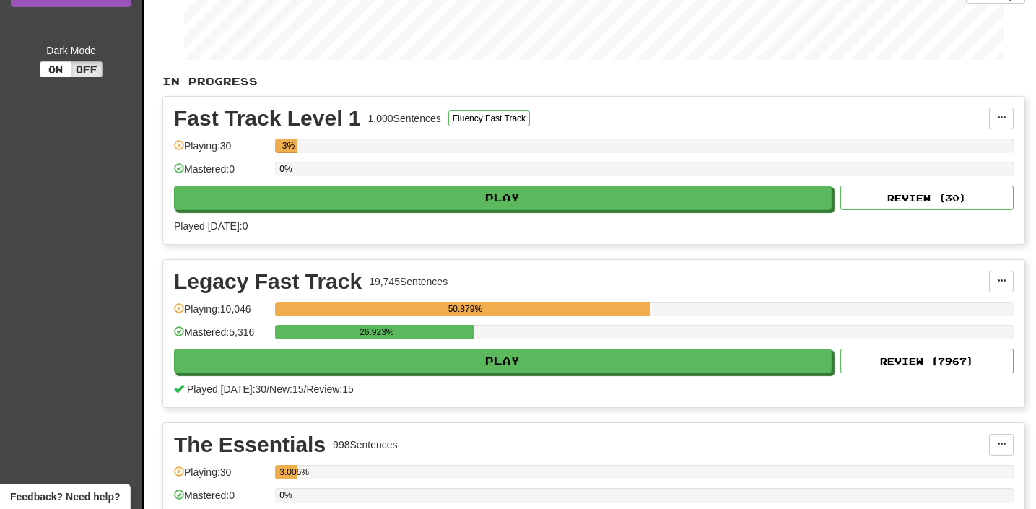
scroll to position [267, 0]
